Goal: Transaction & Acquisition: Book appointment/travel/reservation

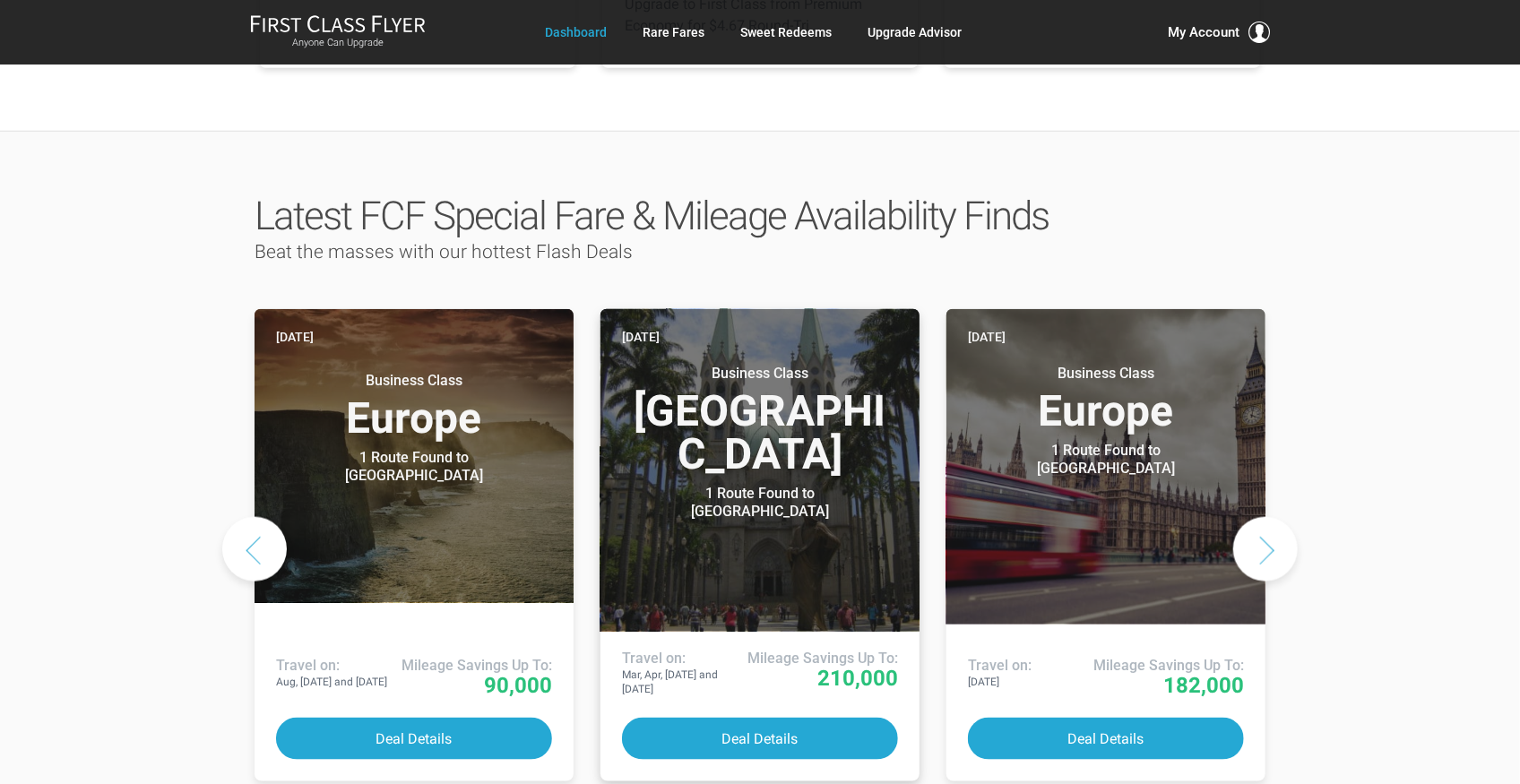
scroll to position [776, 0]
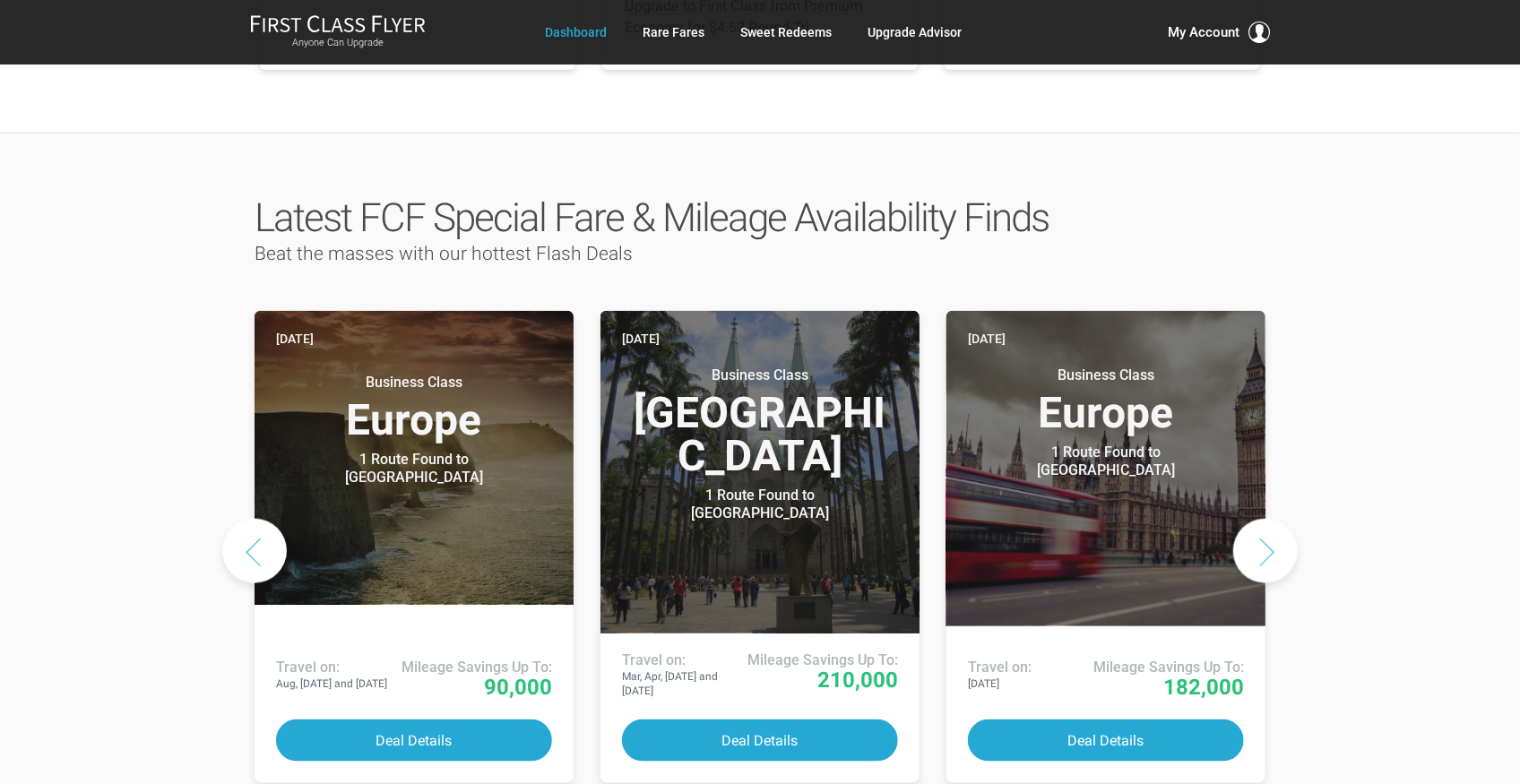
click at [1269, 519] on button "Next slide" at bounding box center [1264, 550] width 64 height 64
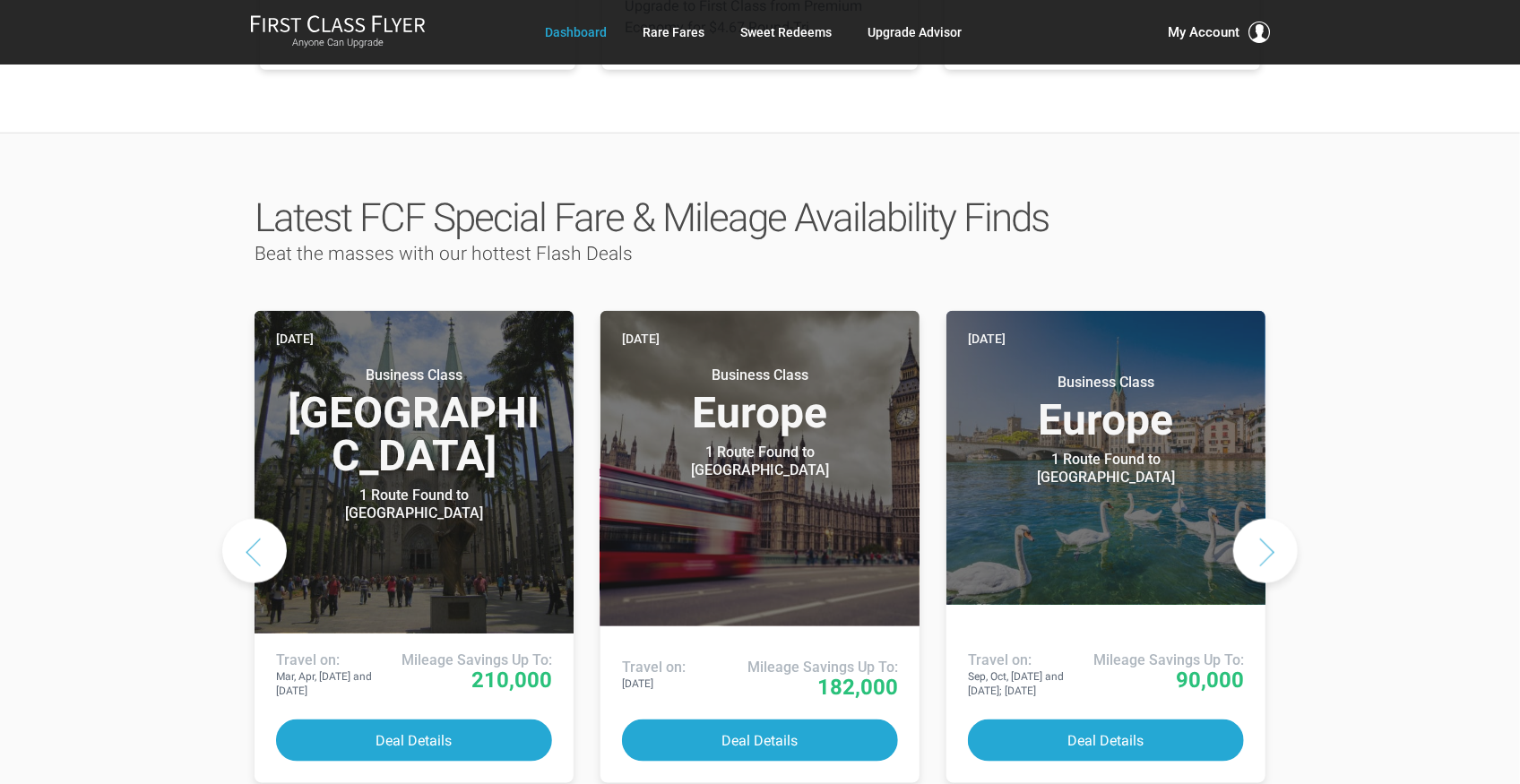
click at [1269, 519] on button "Next slide" at bounding box center [1264, 550] width 64 height 64
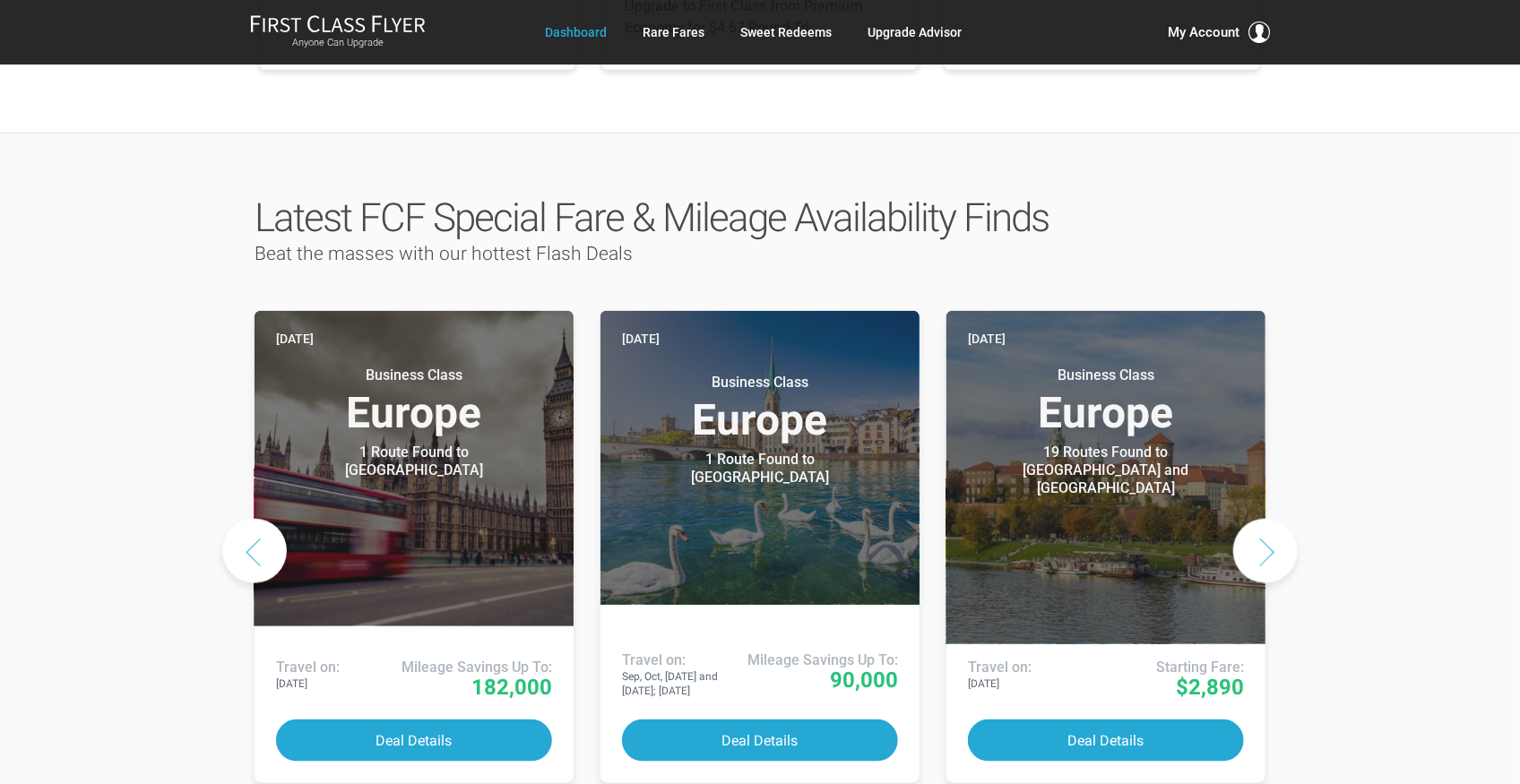
click at [1269, 519] on button "Next slide" at bounding box center [1264, 550] width 64 height 64
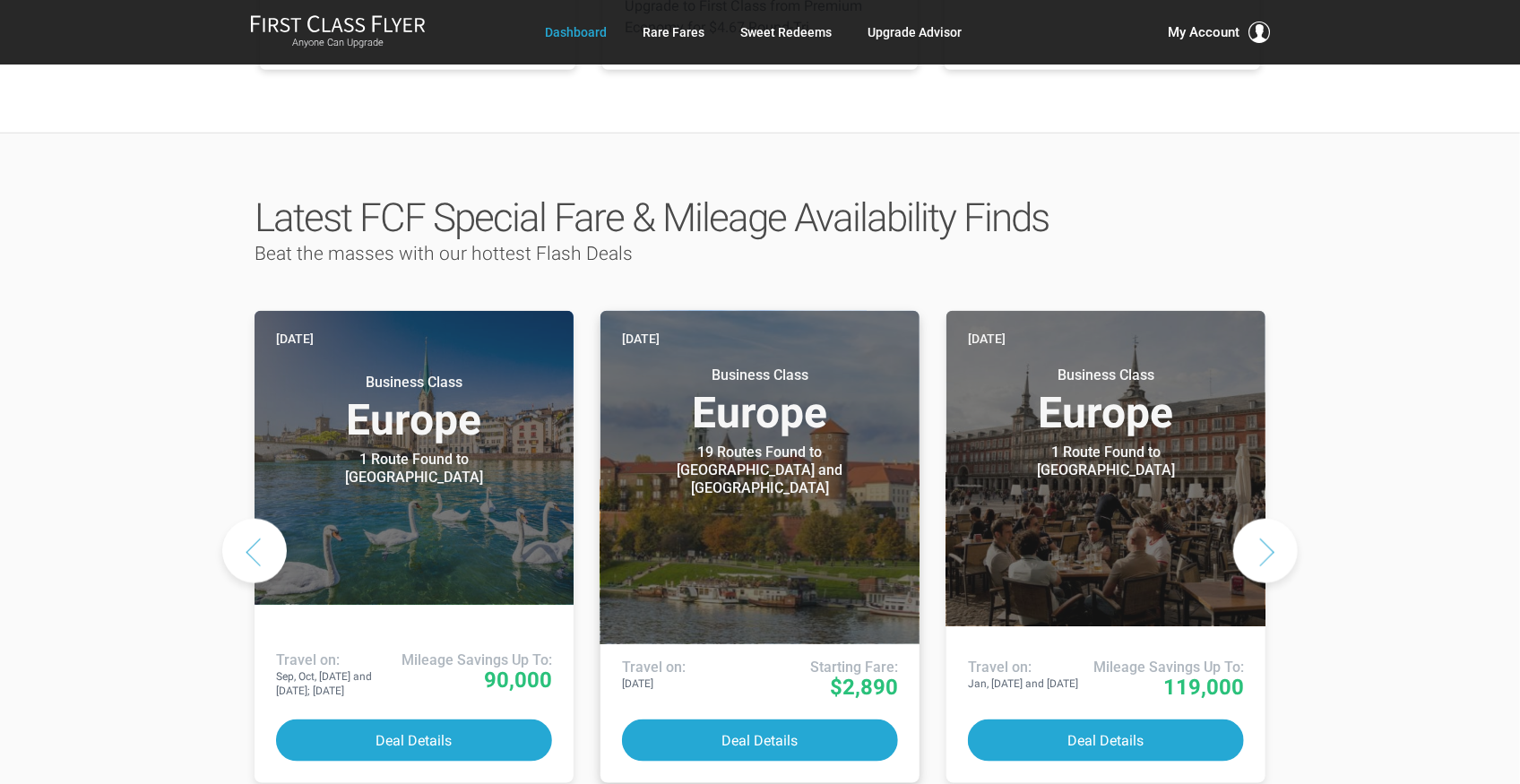
click at [804, 439] on header "Three days ago Business Class Europe 19 Routes Found to Warsaw and Krakow Airli…" at bounding box center [760, 478] width 319 height 333
click at [800, 443] on div "19 Routes Found to Warsaw and Krakow" at bounding box center [760, 470] width 224 height 54
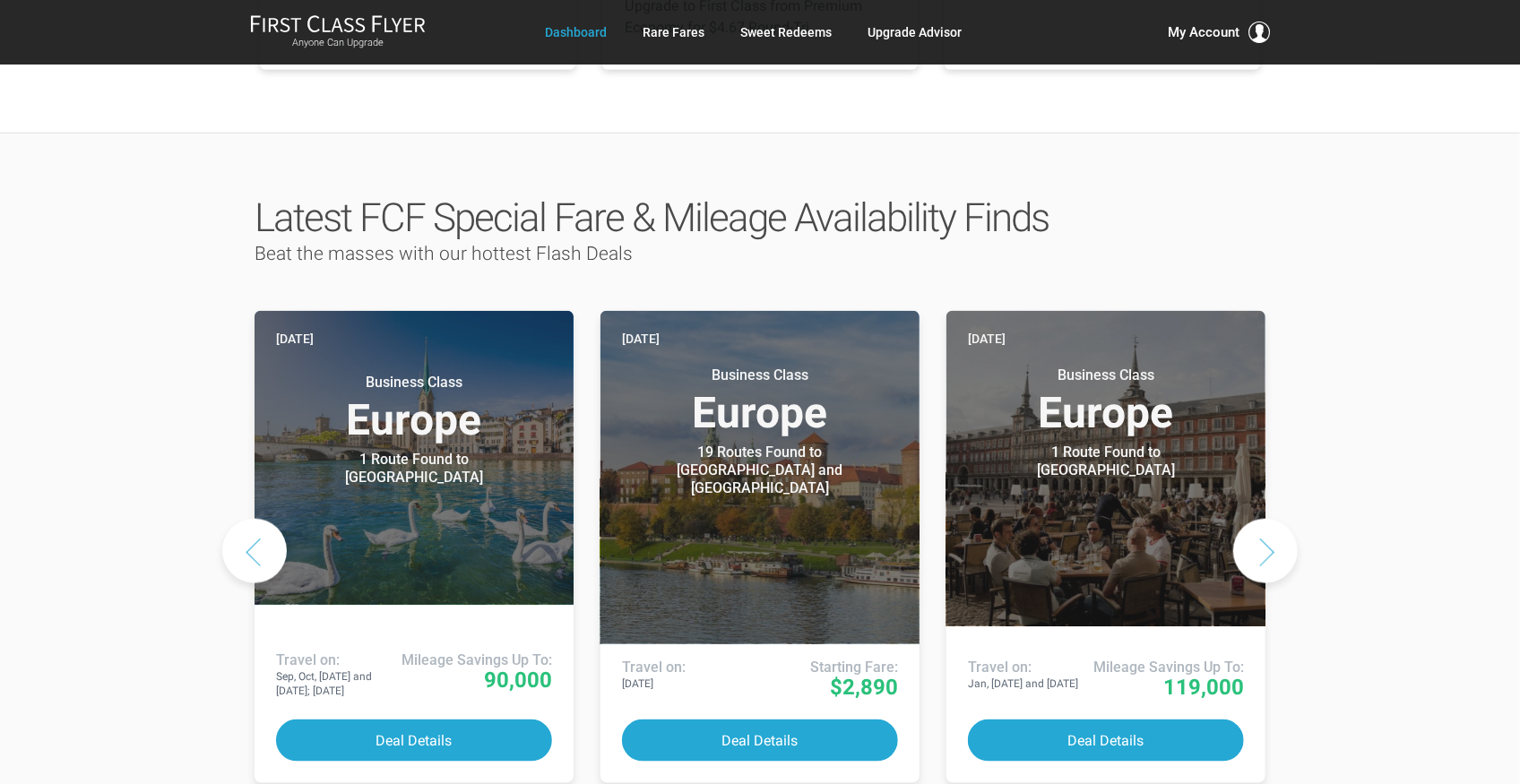
click at [1259, 519] on button "Next slide" at bounding box center [1264, 550] width 64 height 64
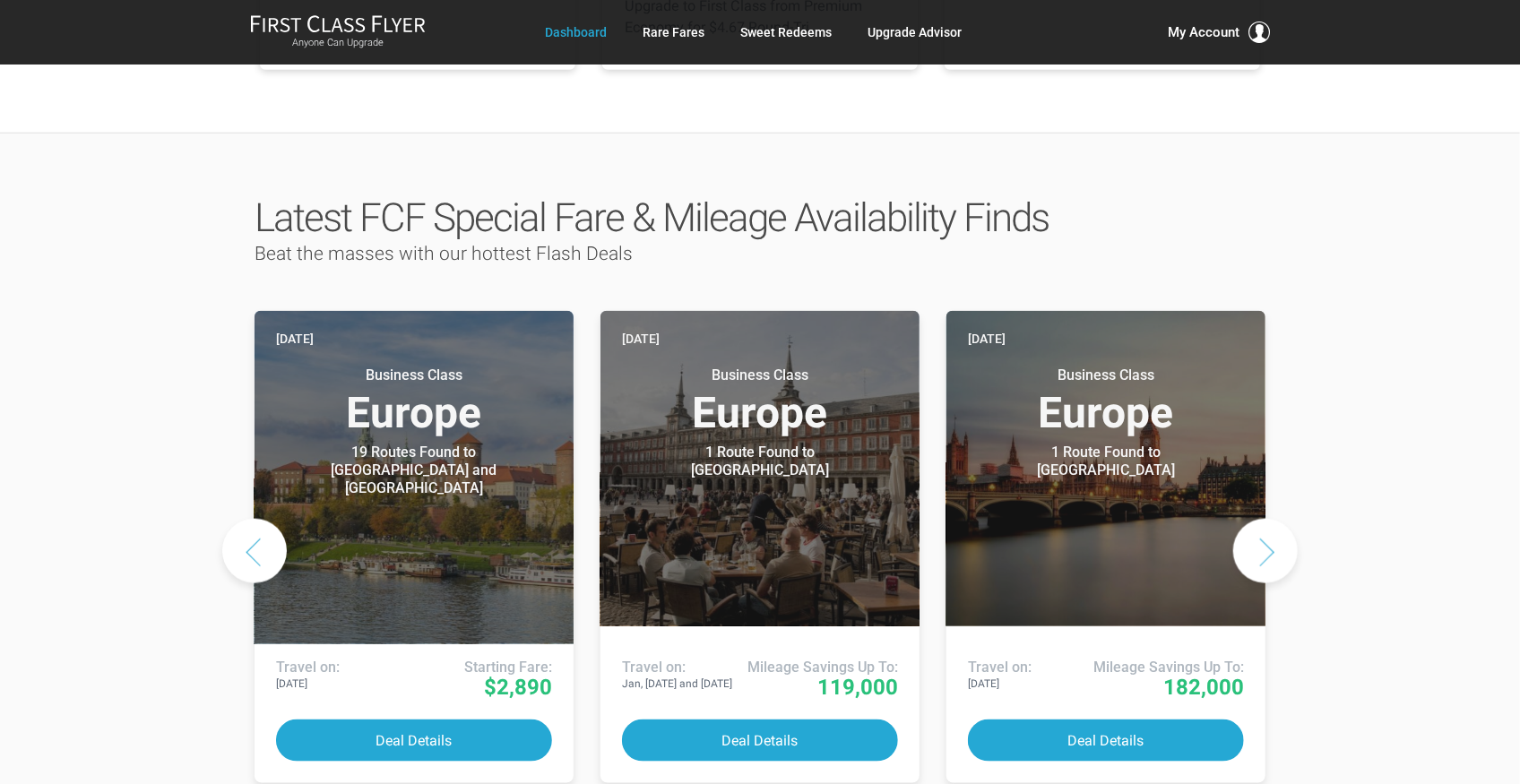
click at [1259, 519] on button "Next slide" at bounding box center [1264, 550] width 64 height 64
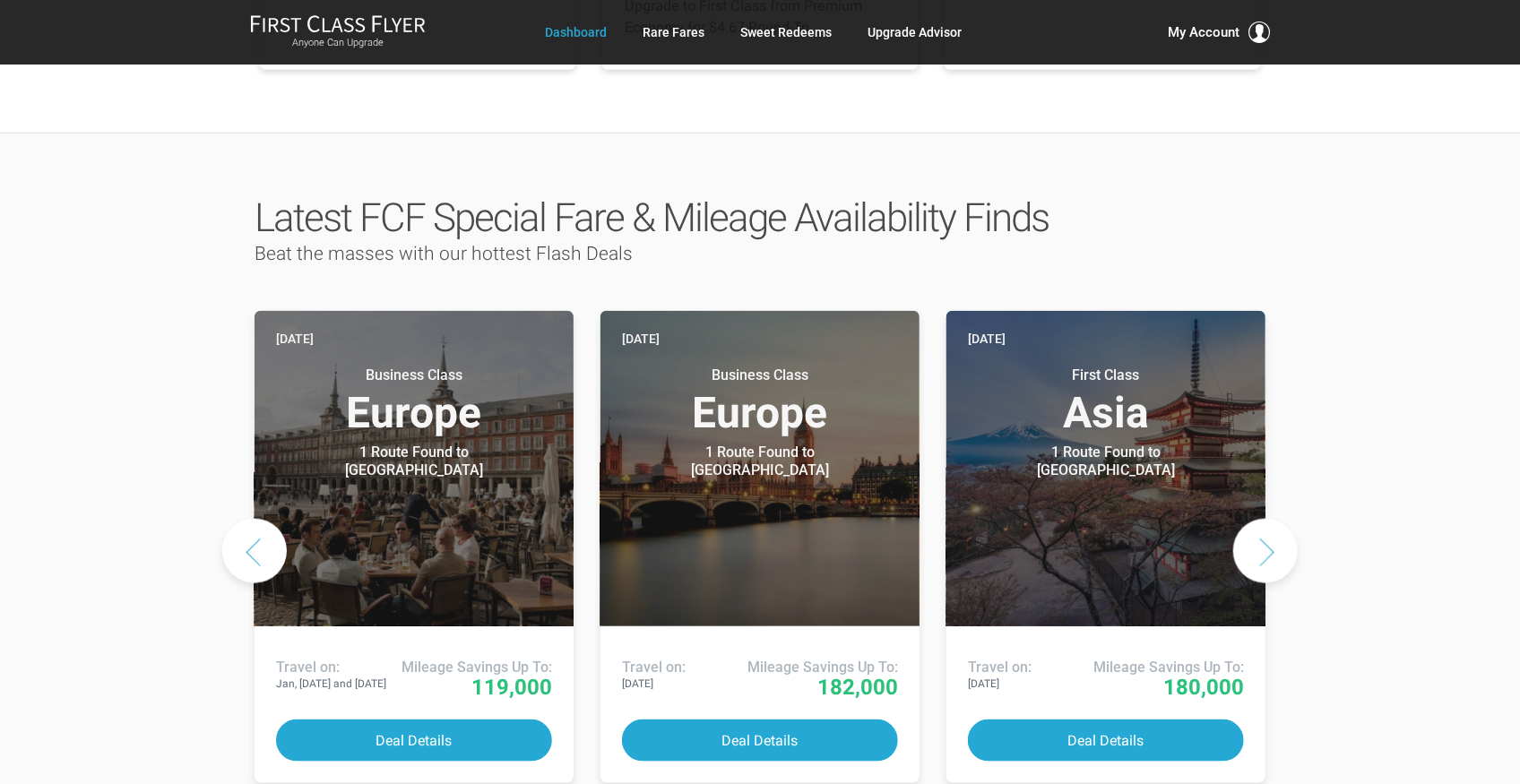
click at [1259, 519] on button "Next slide" at bounding box center [1264, 550] width 64 height 64
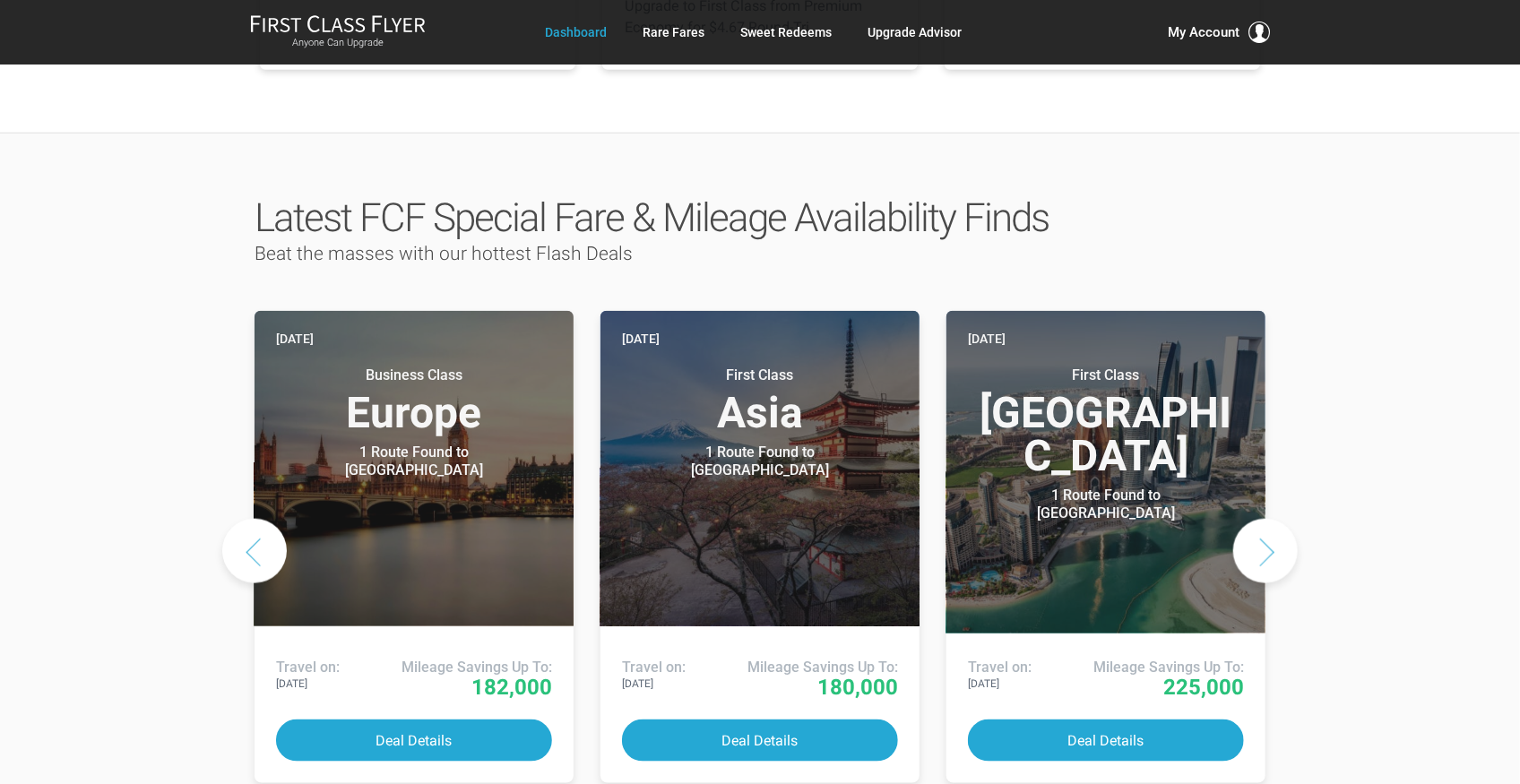
click at [1259, 519] on button "Next slide" at bounding box center [1264, 550] width 64 height 64
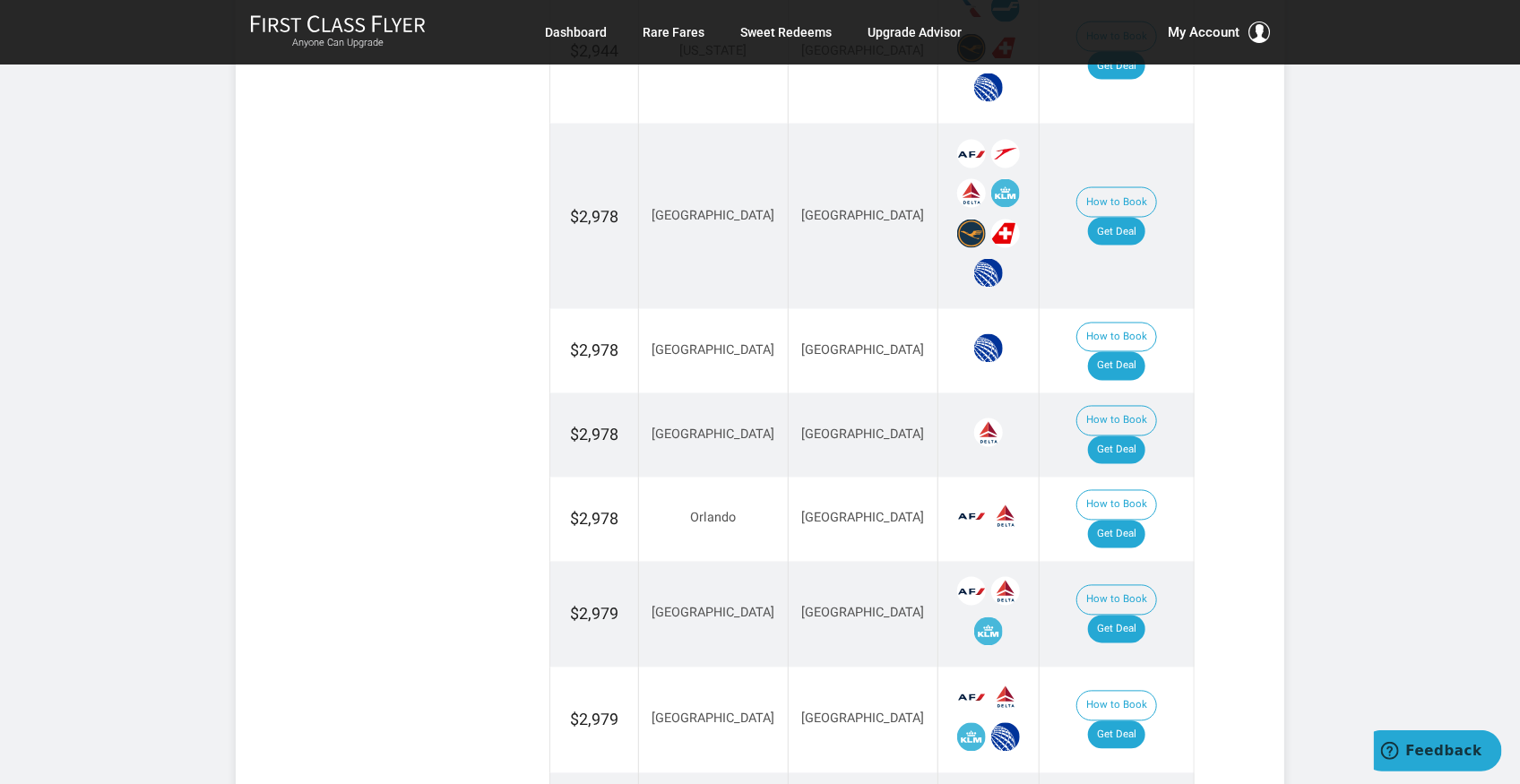
scroll to position [1430, 0]
click at [1125, 393] on td "How to Book Get Deal" at bounding box center [1116, 436] width 155 height 84
click at [1130, 437] on link "Get Deal" at bounding box center [1117, 451] width 57 height 29
click at [1125, 616] on link "Get Deal" at bounding box center [1117, 630] width 57 height 29
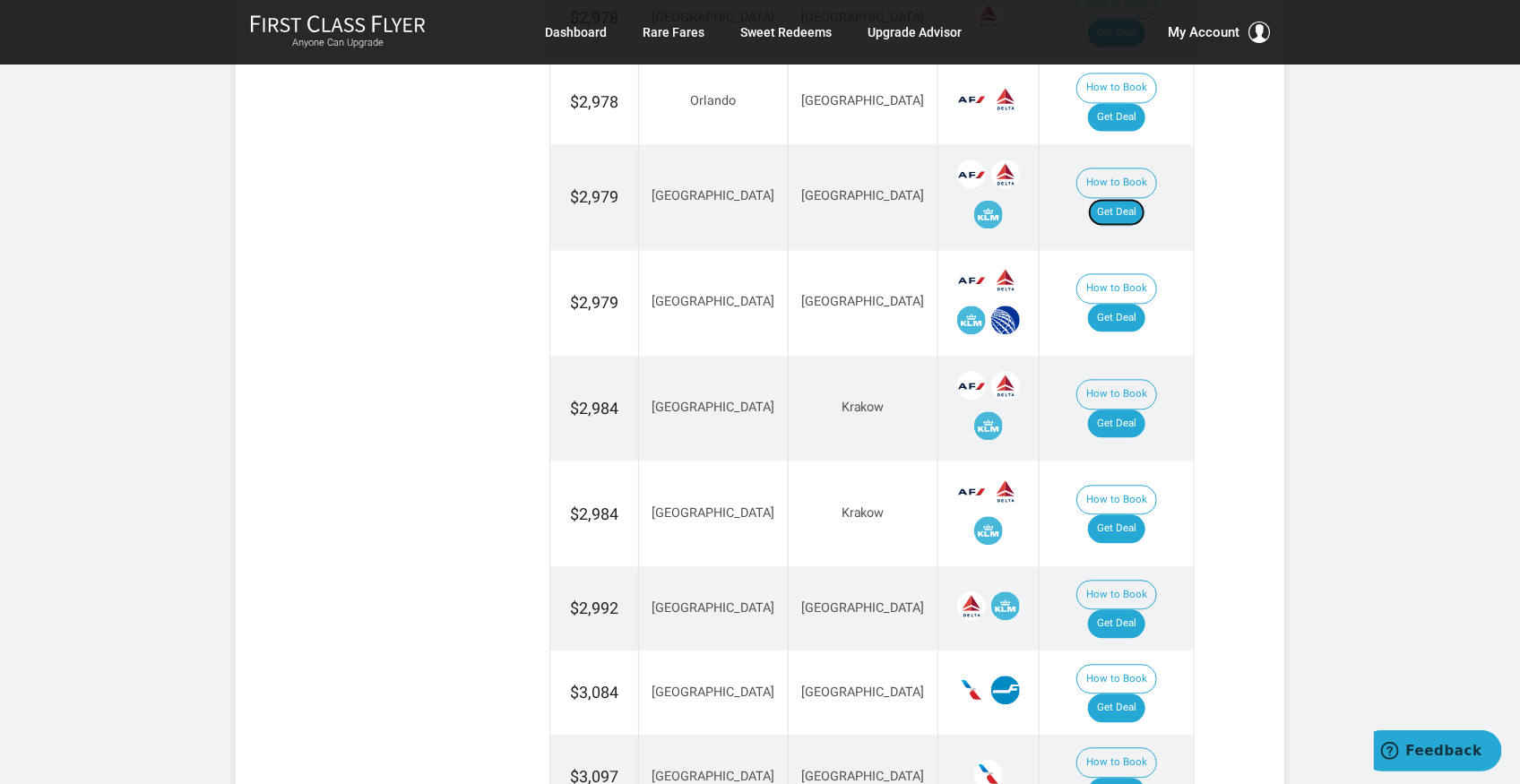
scroll to position [1848, 0]
click at [1124, 409] on link "Get Deal" at bounding box center [1117, 423] width 57 height 29
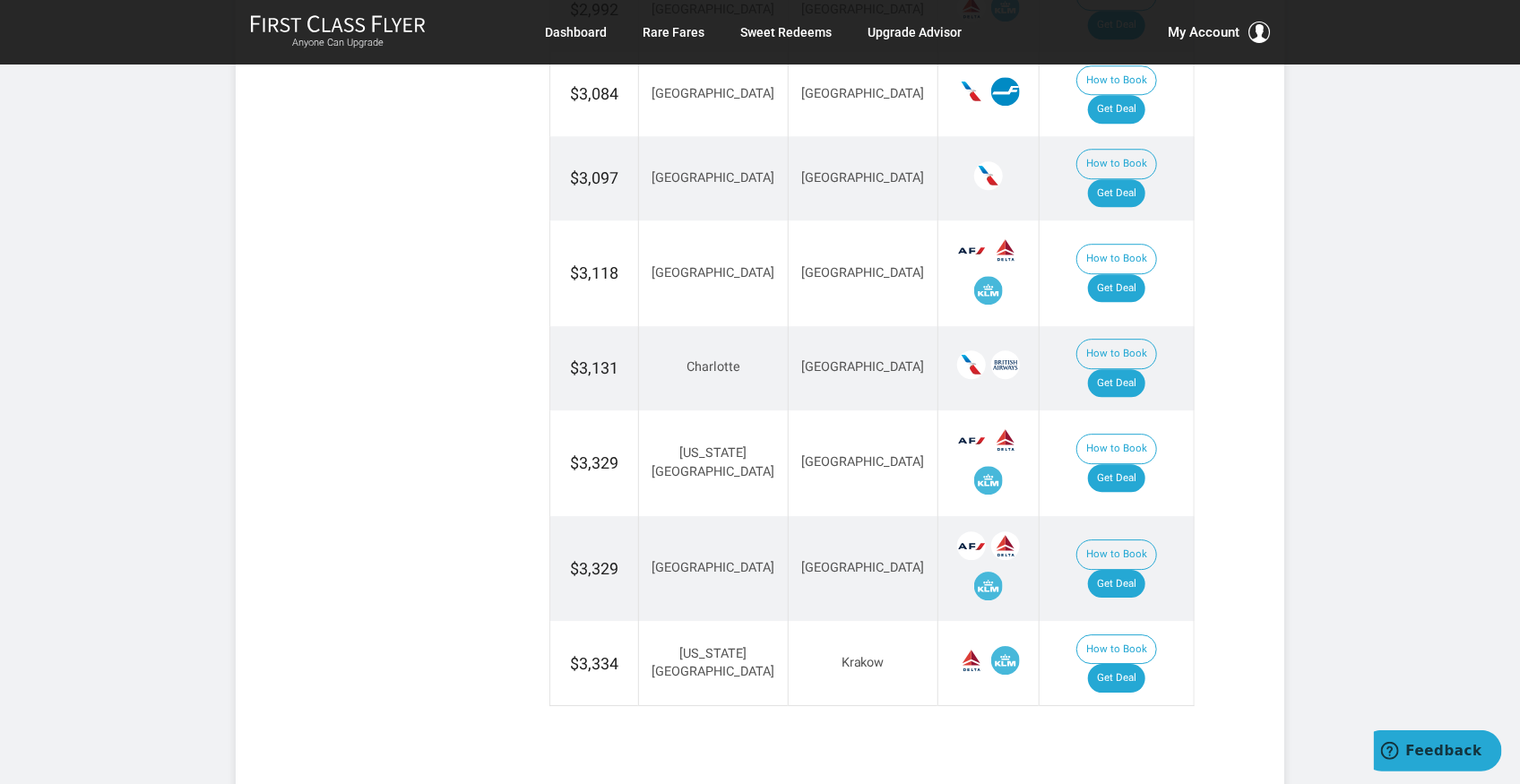
scroll to position [2446, 0]
click at [1121, 464] on link "Get Deal" at bounding box center [1117, 479] width 57 height 29
